Goal: Find specific page/section: Find specific page/section

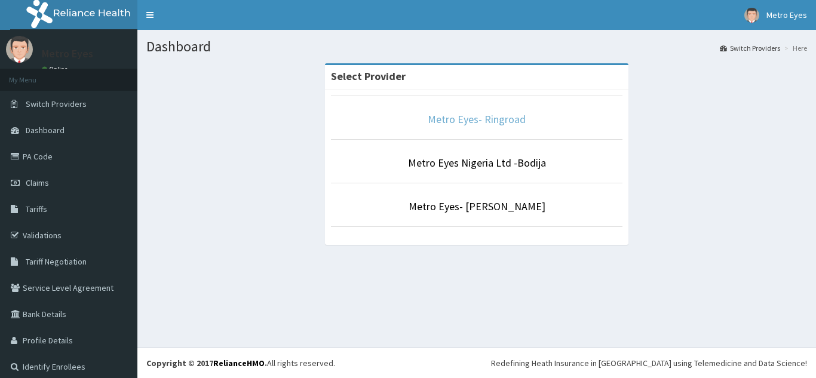
click at [501, 121] on link "Metro Eyes- Ringroad" at bounding box center [476, 119] width 98 height 14
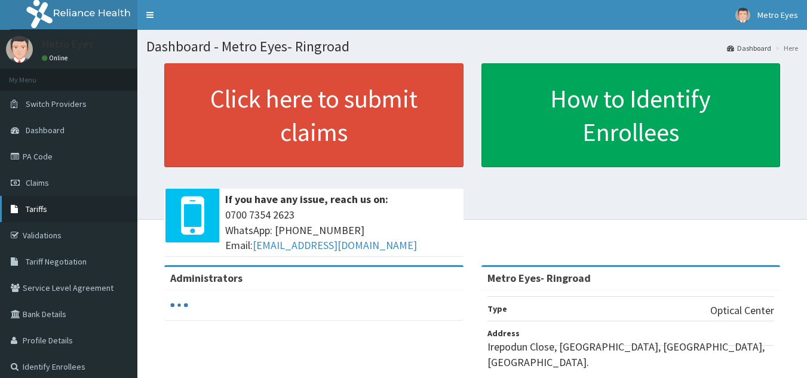
click at [57, 204] on link "Tariffs" at bounding box center [68, 209] width 137 height 26
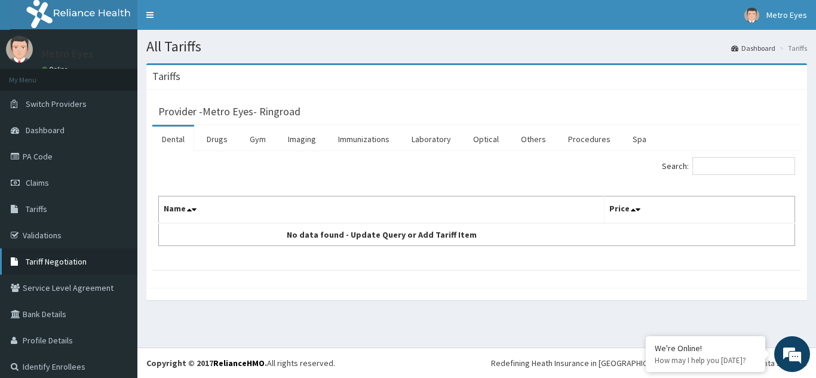
click at [63, 256] on span "Tariff Negotiation" at bounding box center [56, 261] width 61 height 11
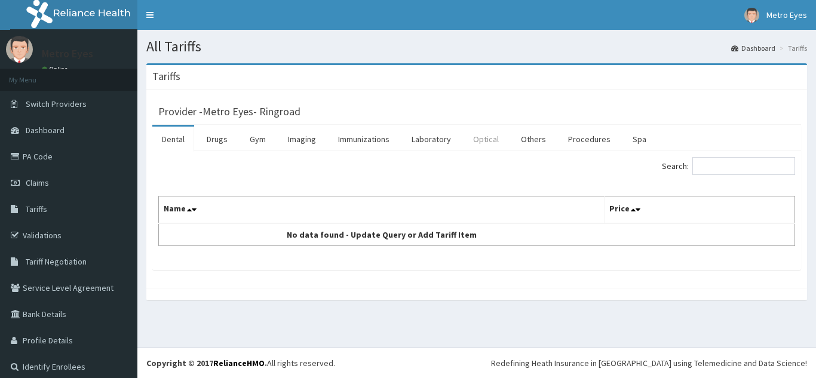
click at [479, 143] on link "Optical" at bounding box center [485, 139] width 45 height 25
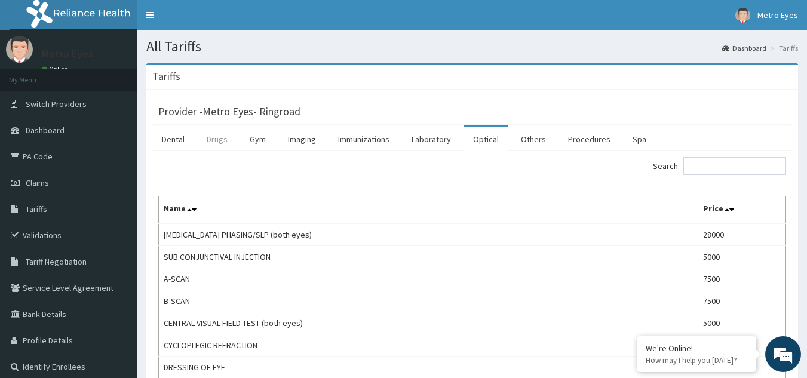
click at [229, 143] on link "Drugs" at bounding box center [217, 139] width 40 height 25
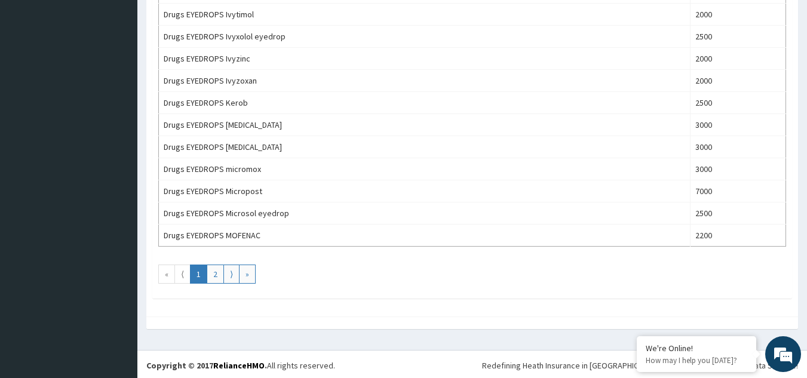
scroll to position [1084, 0]
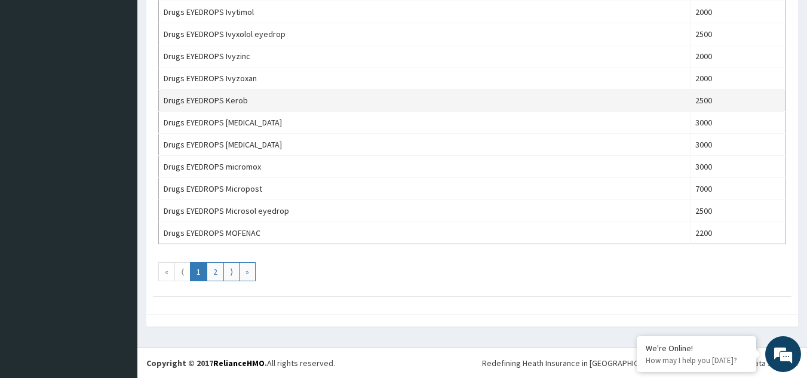
click at [514, 101] on td "Drugs EYEDROPS Kerob" at bounding box center [424, 101] width 531 height 22
